Goal: Go to known website: Access a specific website the user already knows

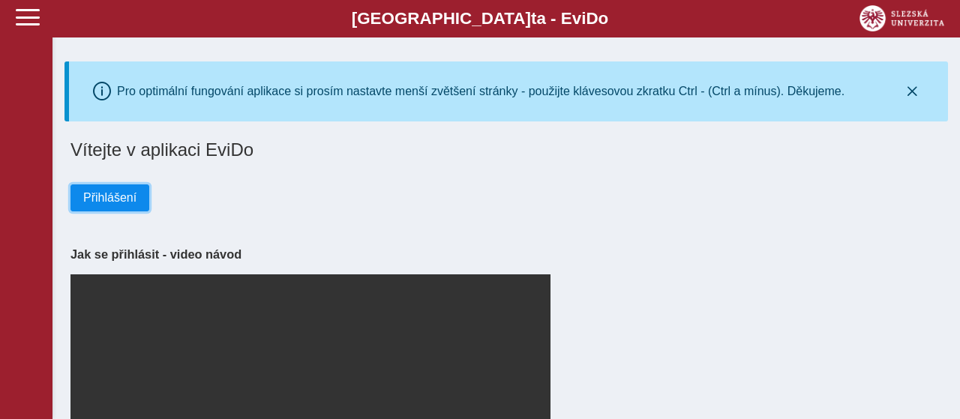
click at [89, 197] on span "Přihlášení" at bounding box center [109, 198] width 53 height 14
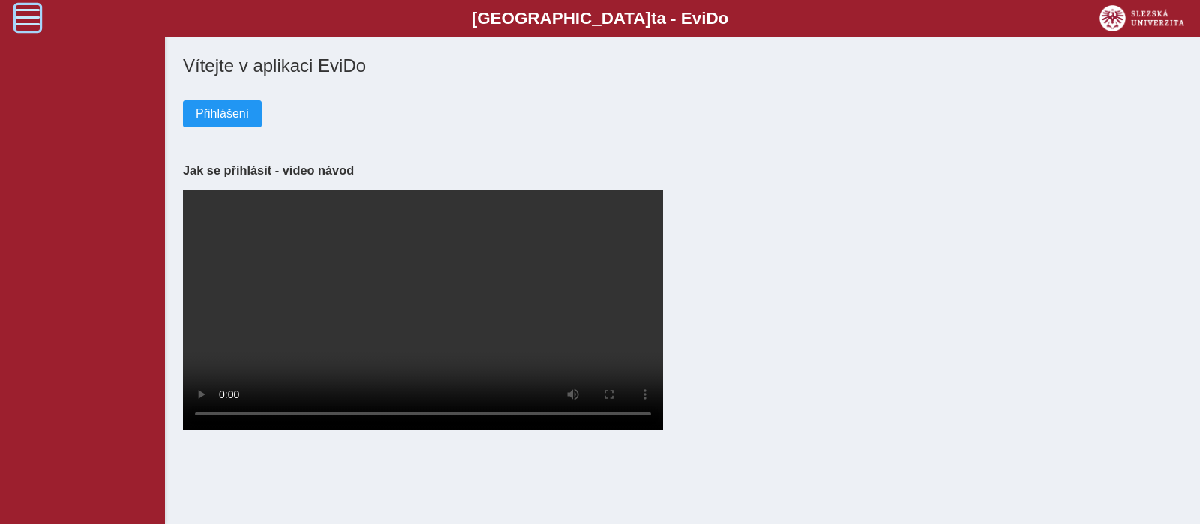
click at [23, 25] on span at bounding box center [28, 17] width 24 height 24
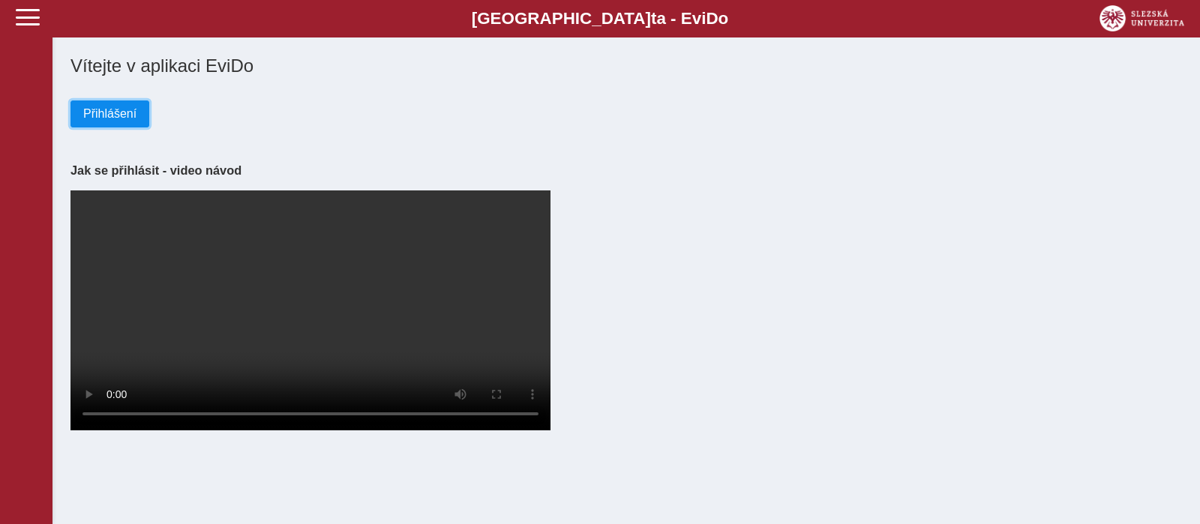
click at [86, 105] on button "Přihlášení" at bounding box center [110, 114] width 79 height 27
